Goal: Information Seeking & Learning: Learn about a topic

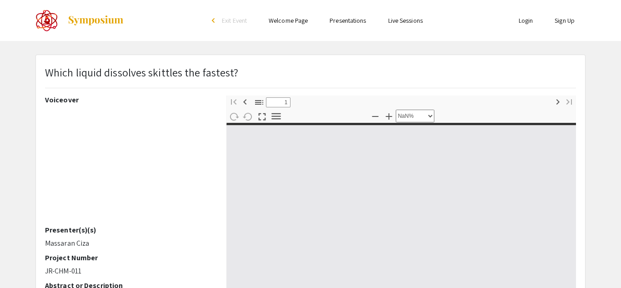
select select "custom"
type input "0"
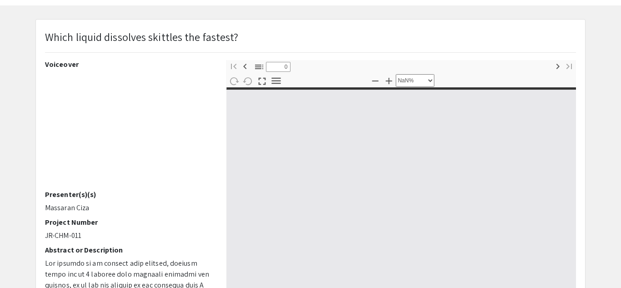
scroll to position [44, 0]
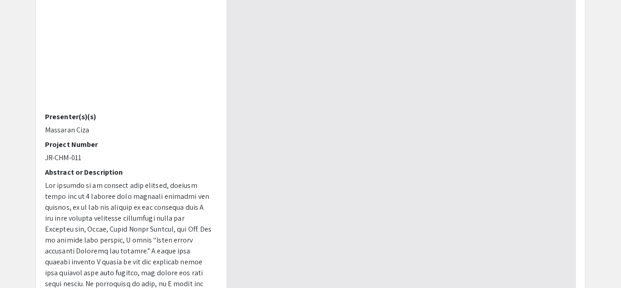
select select "auto"
type input "1"
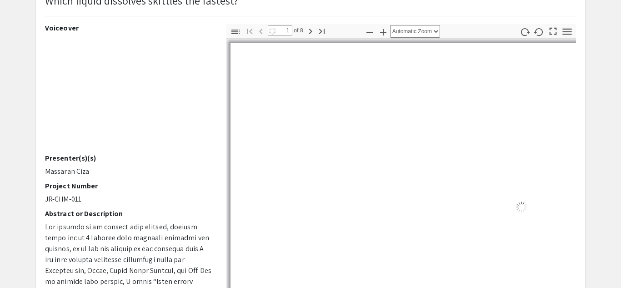
scroll to position [47, 0]
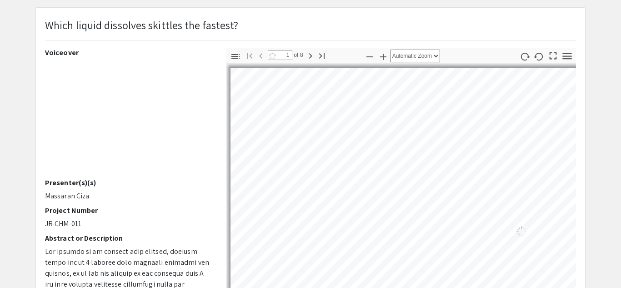
select select "auto"
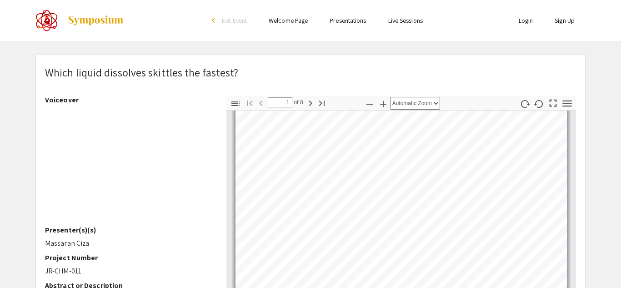
scroll to position [0, 0]
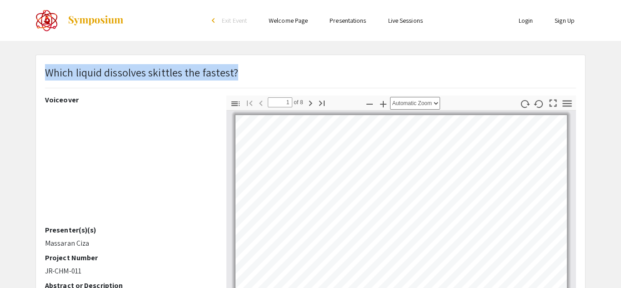
drag, startPoint x: 234, startPoint y: 77, endPoint x: 48, endPoint y: 75, distance: 186.4
click at [48, 75] on div "Which liquid dissolves skittles the fastest?" at bounding box center [310, 79] width 544 height 31
copy p "Which liquid dissolves skittles the fastest?"
click at [340, 35] on ul "Skip navigation arrow_back_ios Exit Event Welcome Page Presentations Live Sessi…" at bounding box center [310, 20] width 181 height 41
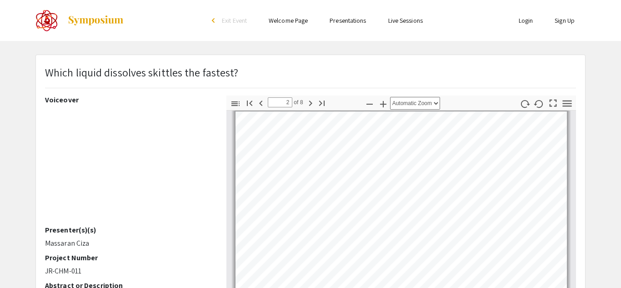
scroll to position [210, 0]
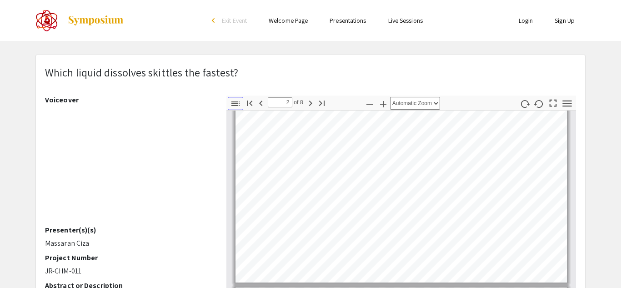
click at [233, 105] on icon "button" at bounding box center [235, 103] width 11 height 11
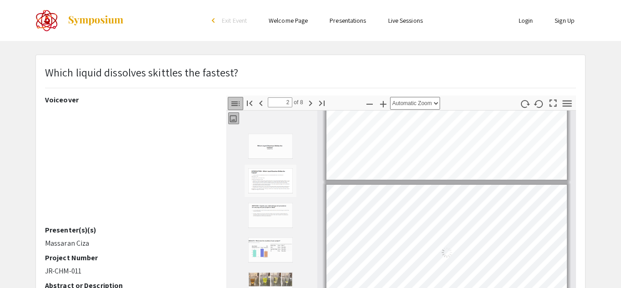
scroll to position [145, 0]
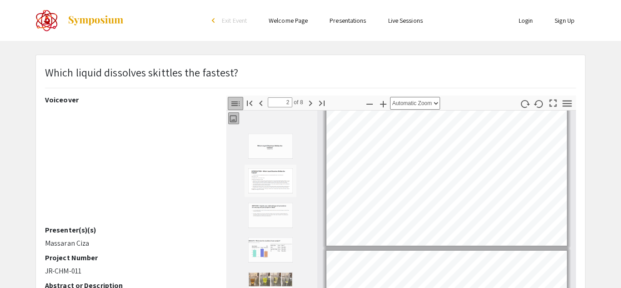
click at [230, 100] on icon "button" at bounding box center [235, 103] width 11 height 11
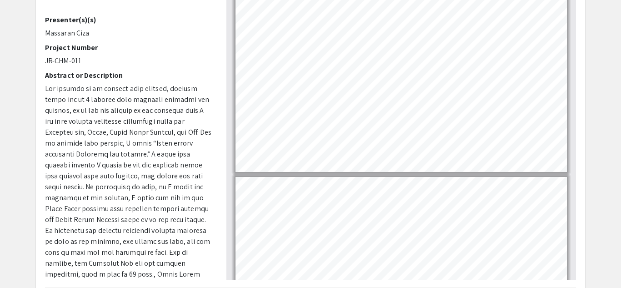
scroll to position [182, 0]
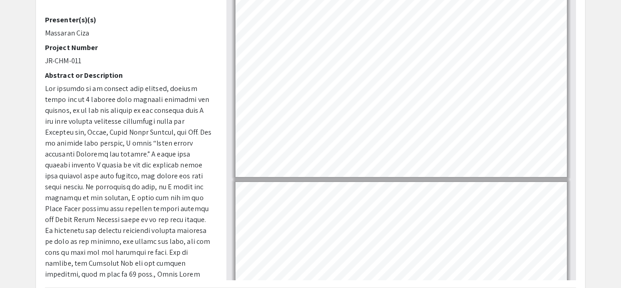
type input "1"
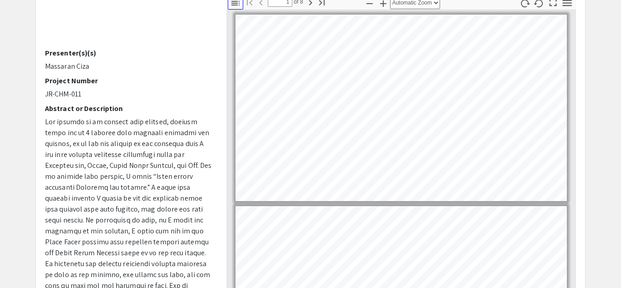
scroll to position [97, 0]
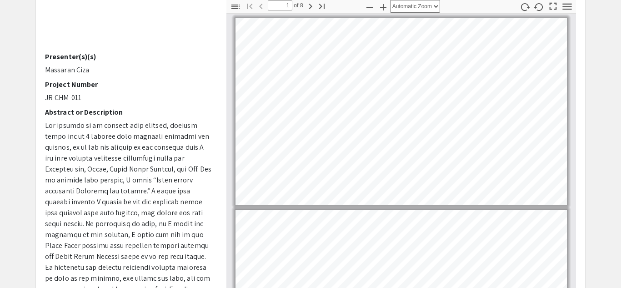
select select "page-width"
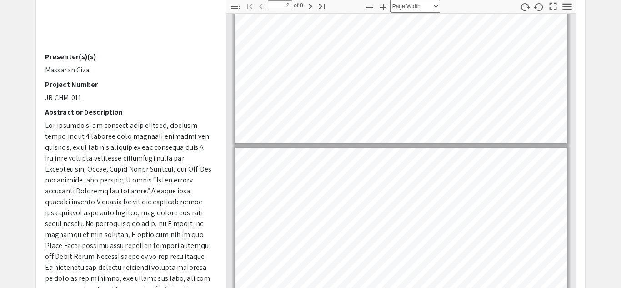
type input "1"
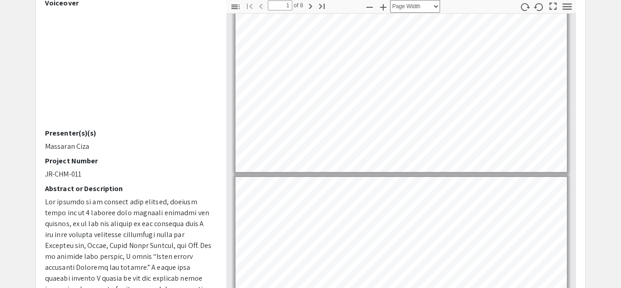
scroll to position [0, 0]
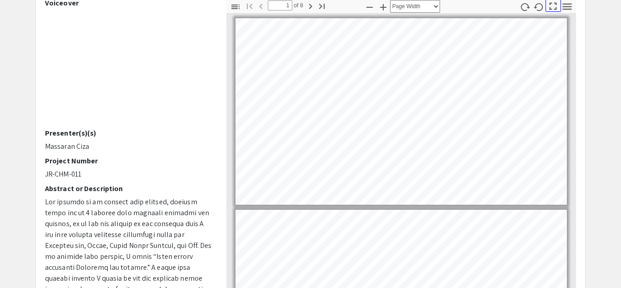
click at [554, 10] on icon "button" at bounding box center [553, 6] width 12 height 12
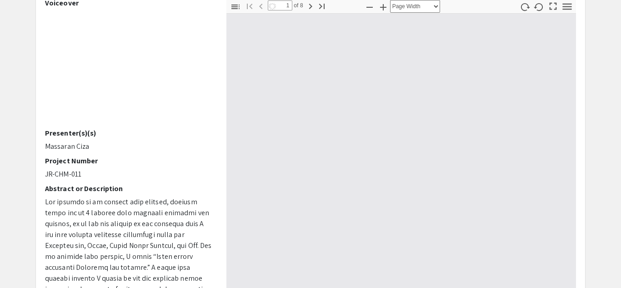
select select "page-fit"
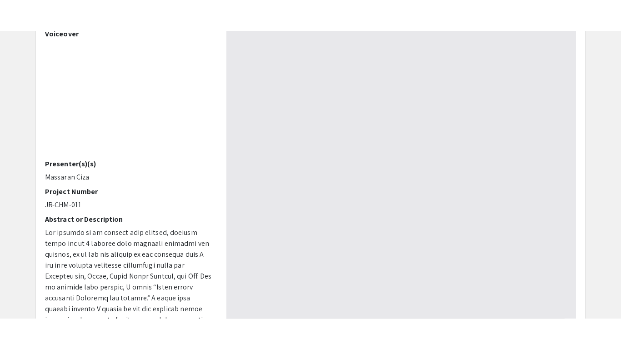
scroll to position [349, 0]
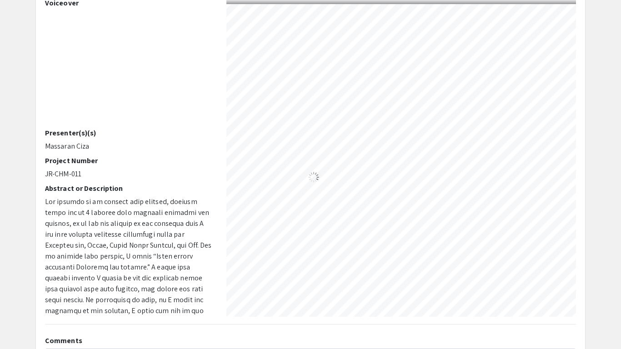
click at [392, 145] on div "Loading…" at bounding box center [313, 177] width 615 height 346
type input "7"
select select "page-width"
click at [311, 230] on section "Page 8" at bounding box center [268, 230] width 322 height 11
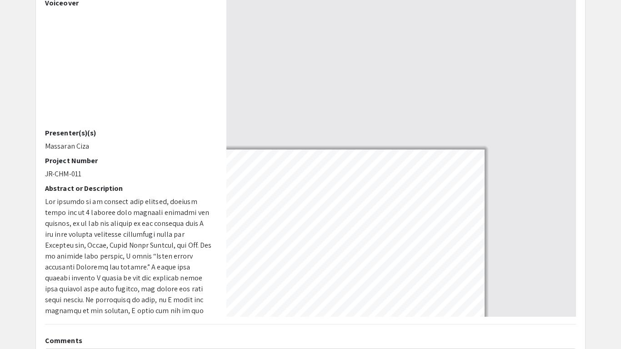
type input "7"
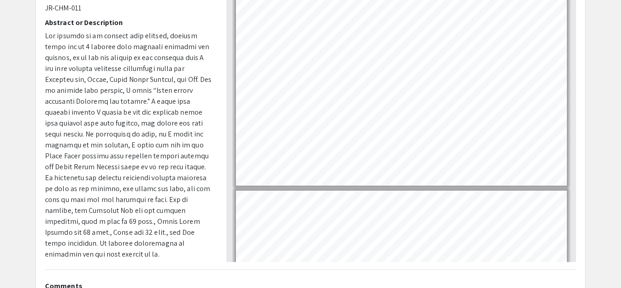
scroll to position [110, 0]
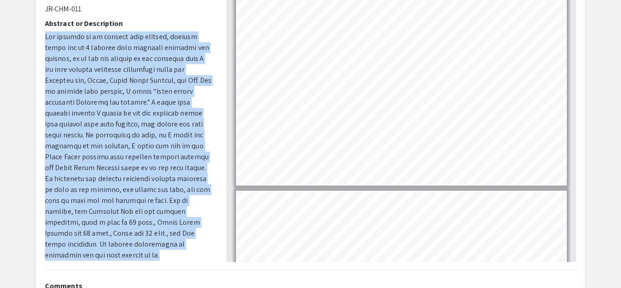
drag, startPoint x: 149, startPoint y: 242, endPoint x: 42, endPoint y: 29, distance: 238.0
click at [42, 29] on div "Voiceover Presenter(s)(s) Massaran Ciza Project Number JR-CHM-011 Abstract or D…" at bounding box center [128, 103] width 181 height 318
copy p "The purpose of my science fair project, testing which out of 4 liquids will dis…"
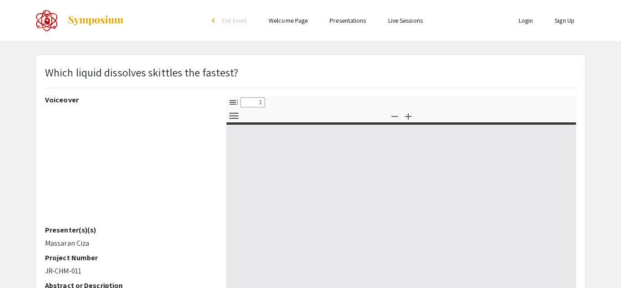
select select "custom"
type input "0"
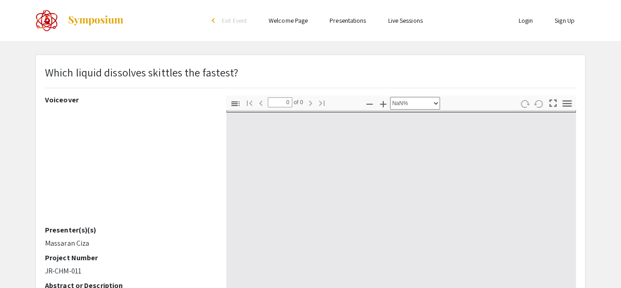
select select "auto"
type input "1"
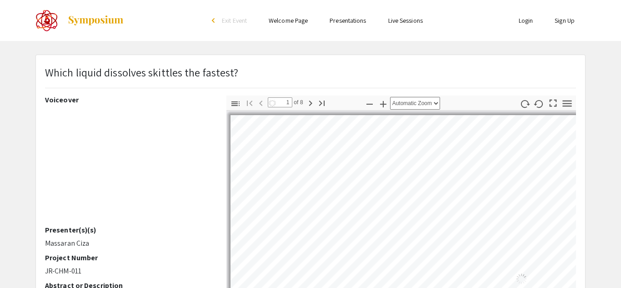
select select "auto"
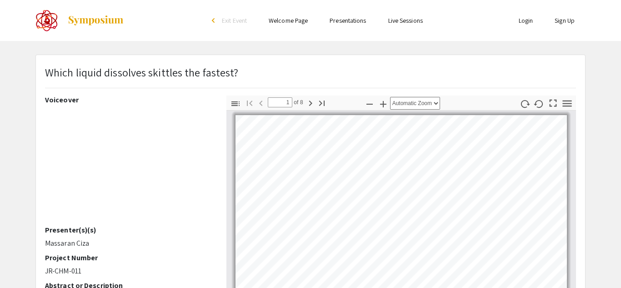
scroll to position [2, 0]
